Goal: Task Accomplishment & Management: Use online tool/utility

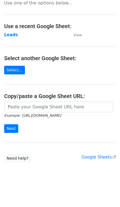
scroll to position [15, 0]
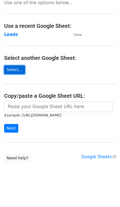
click at [14, 71] on link "Select..." at bounding box center [14, 69] width 21 height 9
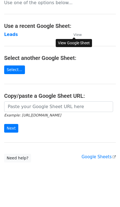
click at [79, 33] on small "View" at bounding box center [78, 35] width 8 height 4
click at [13, 67] on link "Select..." at bounding box center [14, 69] width 21 height 9
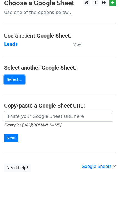
scroll to position [0, 0]
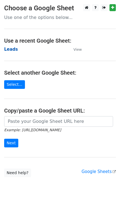
click at [9, 47] on strong "Leads" at bounding box center [11, 49] width 14 height 5
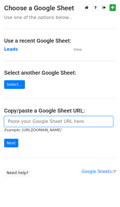
click at [24, 124] on input "url" at bounding box center [58, 121] width 109 height 11
paste input "https://docs.google.com/spreadsheets/d/1Ej9qqCYXfY1DDgSP3_kHaCDQ78sl0HT_fgz01mJ…"
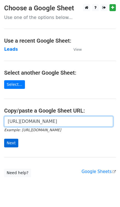
type input "https://docs.google.com/spreadsheets/d/1Ej9qqCYXfY1DDgSP3_kHaCDQ78sl0HT_fgz01mJ…"
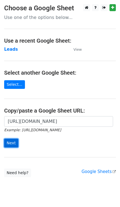
click at [11, 142] on input "Next" at bounding box center [11, 143] width 14 height 9
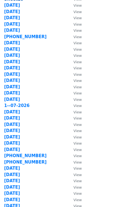
scroll to position [179, 0]
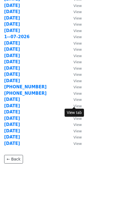
click at [74, 104] on small "View" at bounding box center [78, 106] width 8 height 4
click at [13, 109] on strong "[DATE]" at bounding box center [12, 111] width 16 height 5
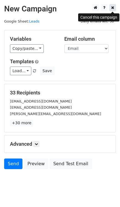
click at [113, 7] on icon at bounding box center [113, 8] width 3 height 4
